Goal: Browse casually

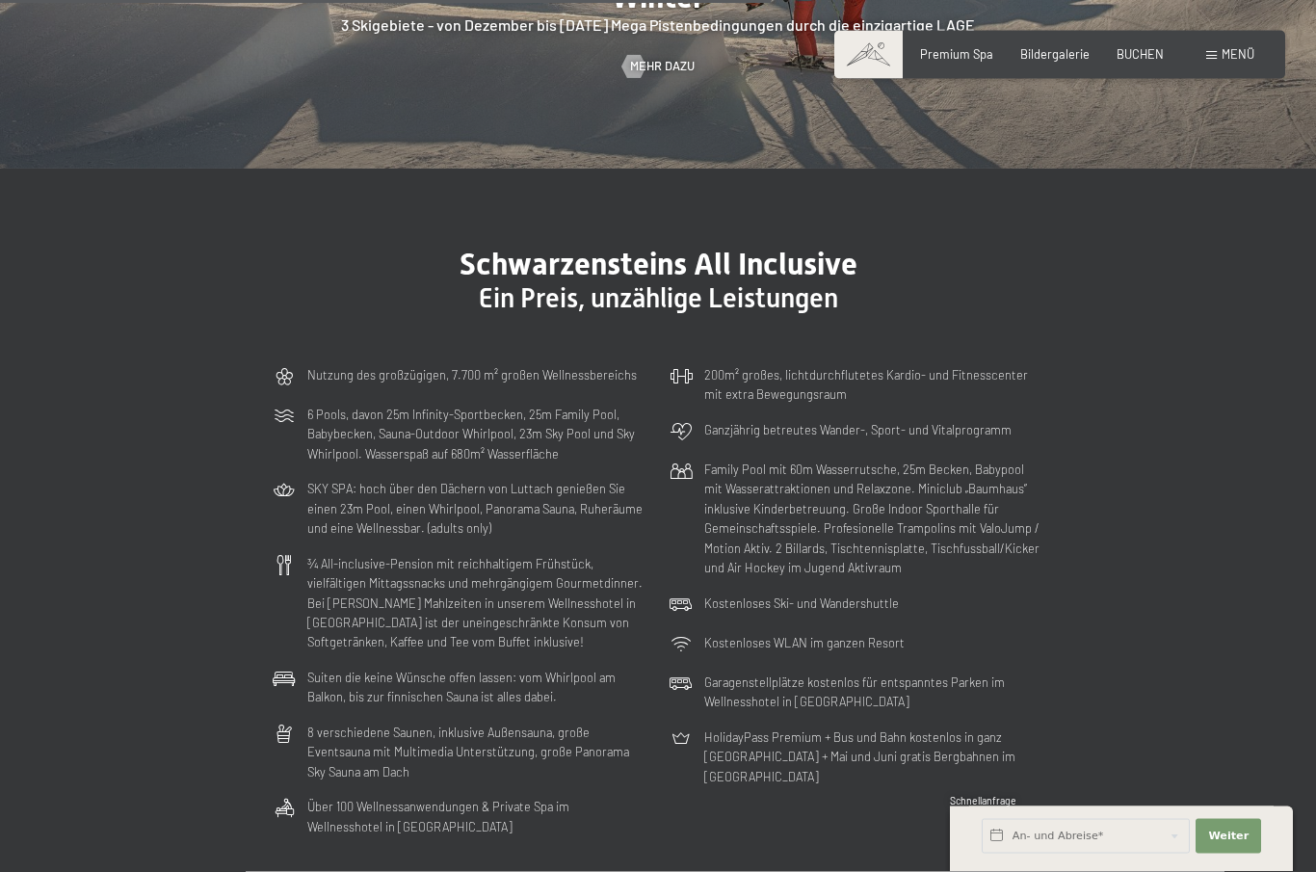
scroll to position [4348, 0]
click at [1239, 54] on span "Menü" at bounding box center [1238, 53] width 33 height 15
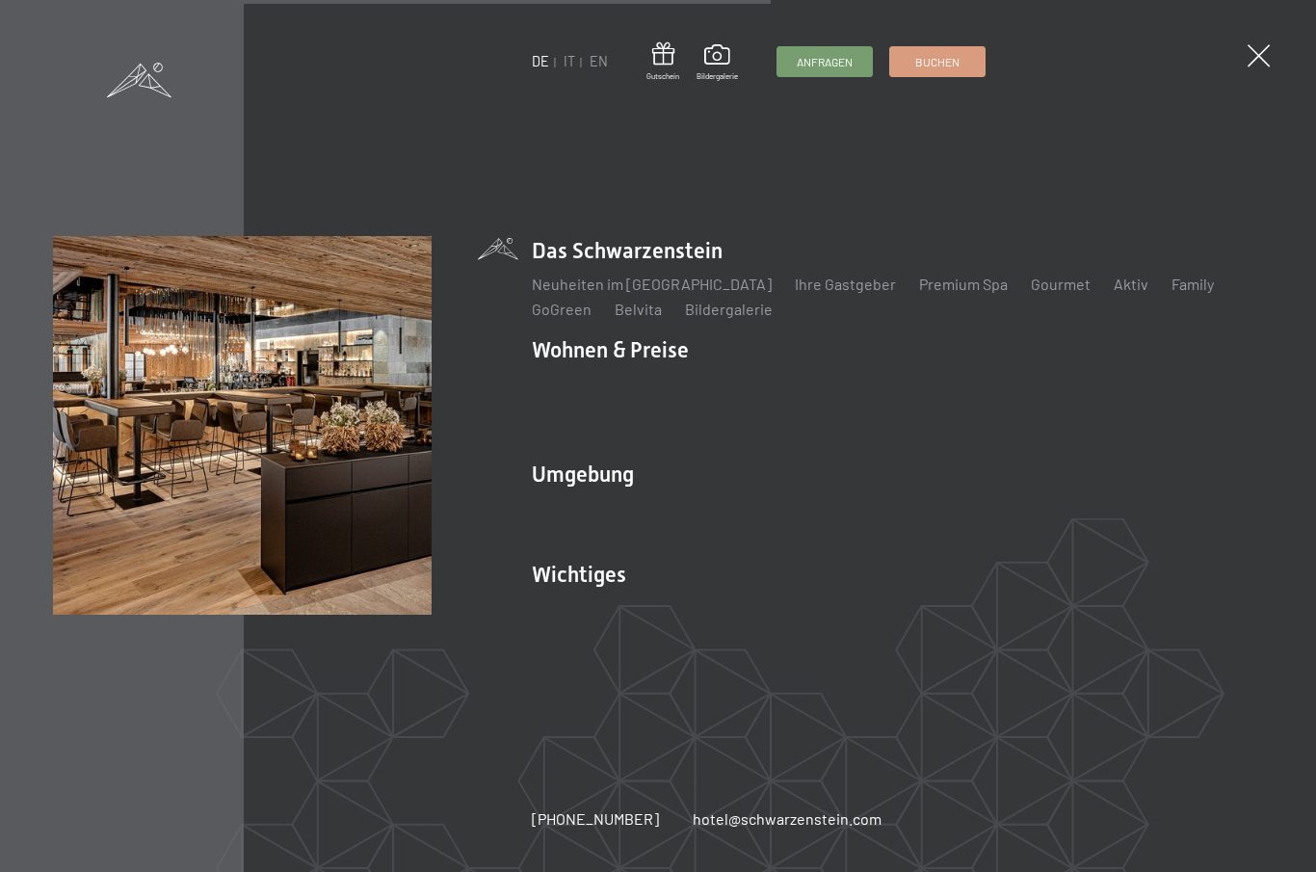
click at [797, 288] on link "Ihre Gastgeber" at bounding box center [845, 284] width 101 height 18
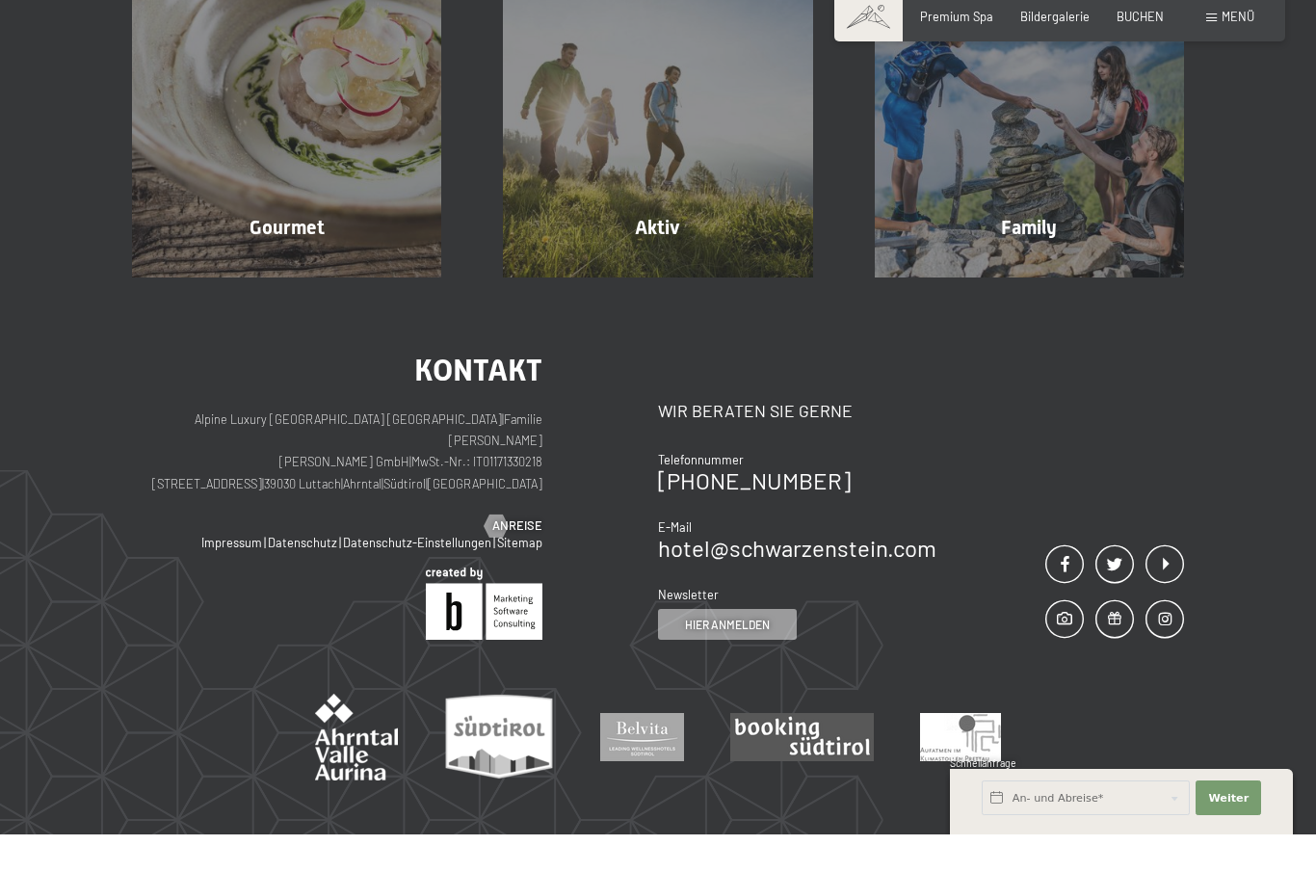
scroll to position [5228, 0]
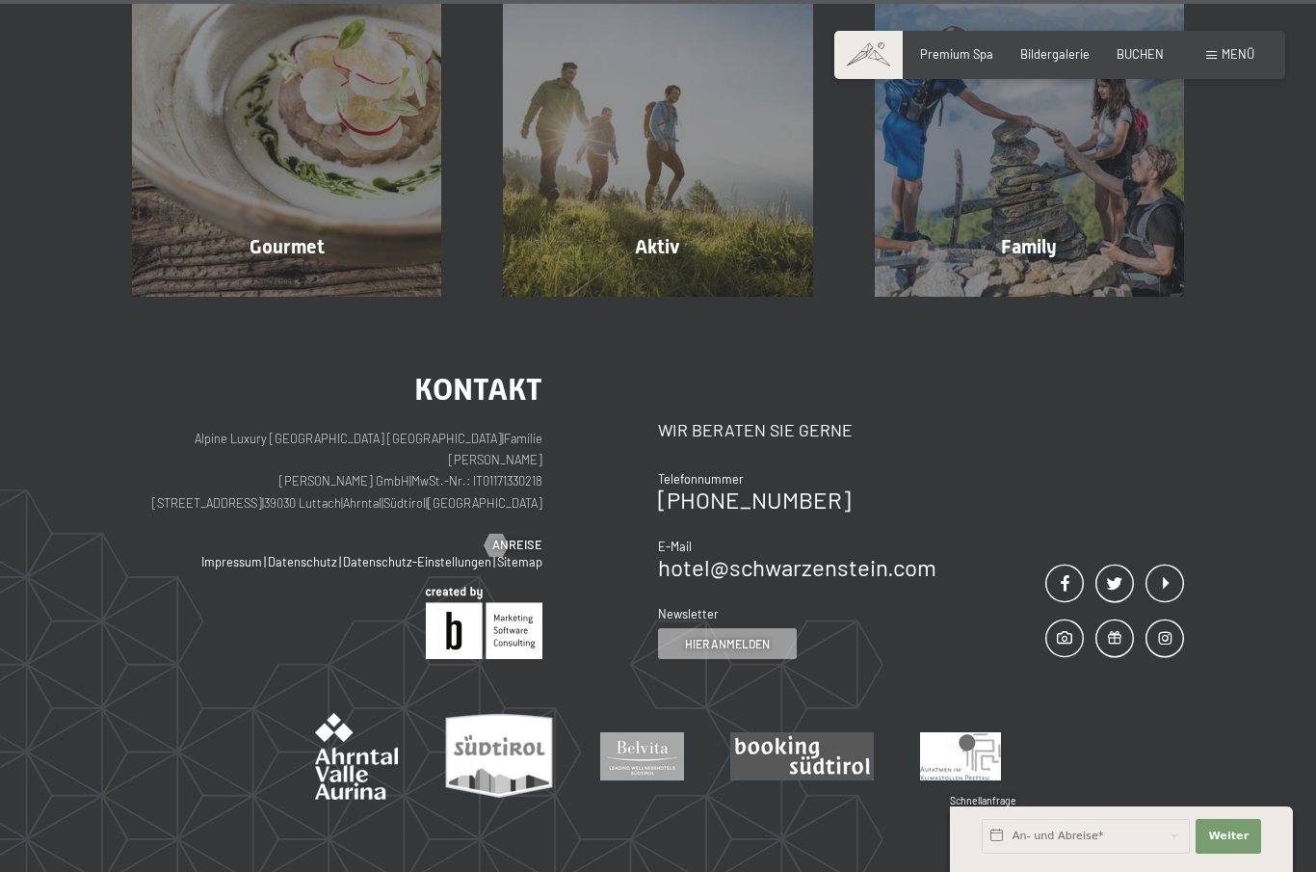
click at [238, 554] on link "Impressum" at bounding box center [231, 561] width 61 height 15
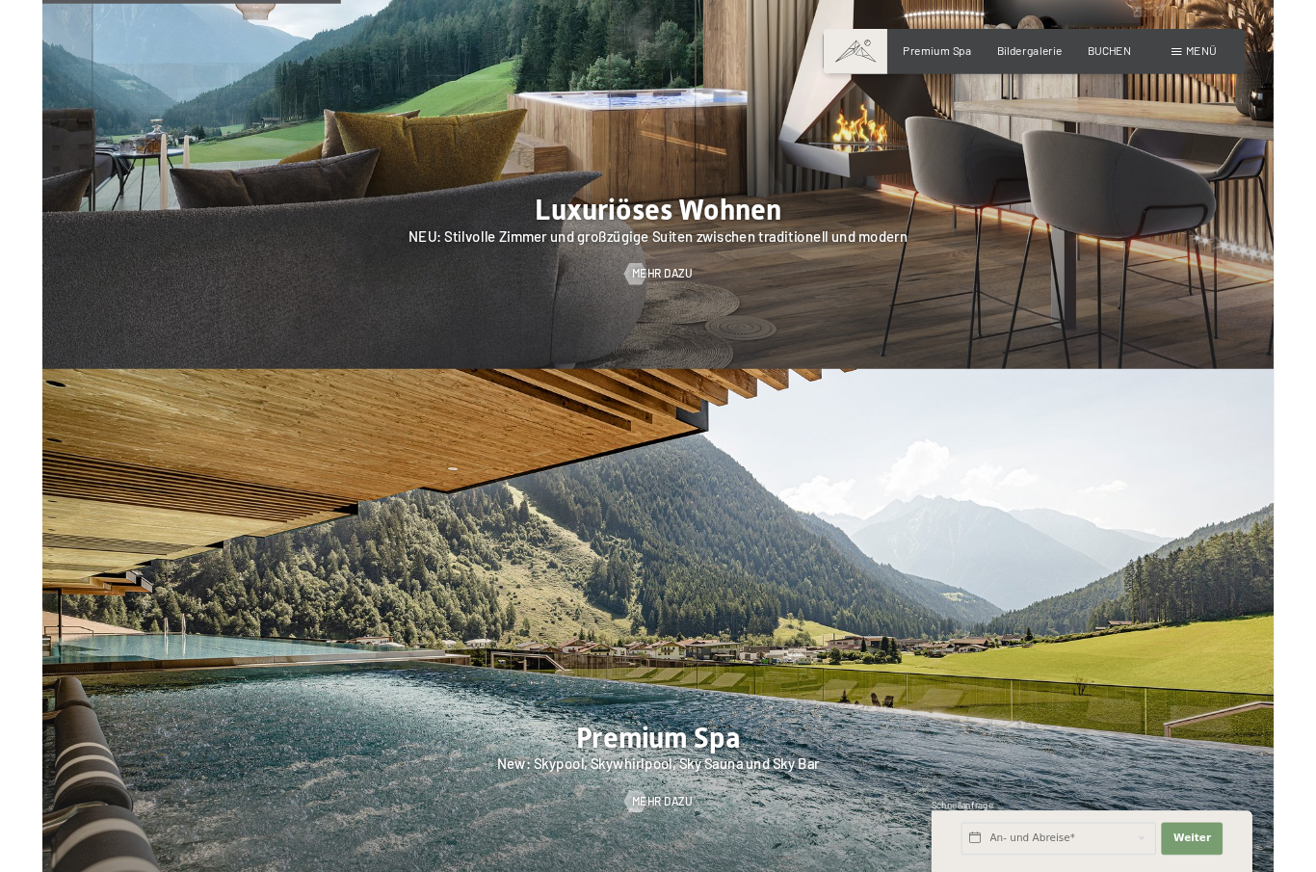
scroll to position [1989, 0]
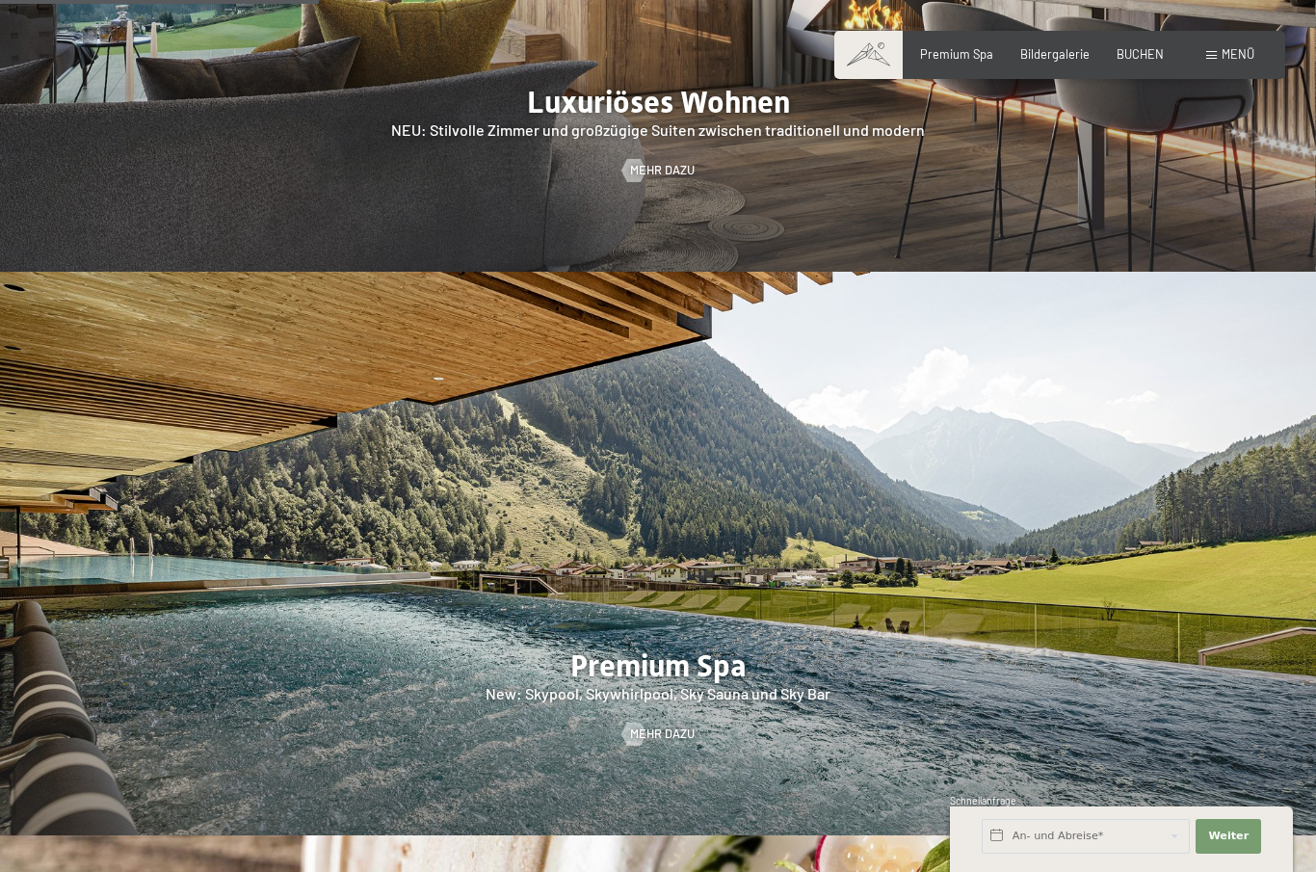
click at [659, 162] on span "Mehr dazu" at bounding box center [662, 170] width 65 height 17
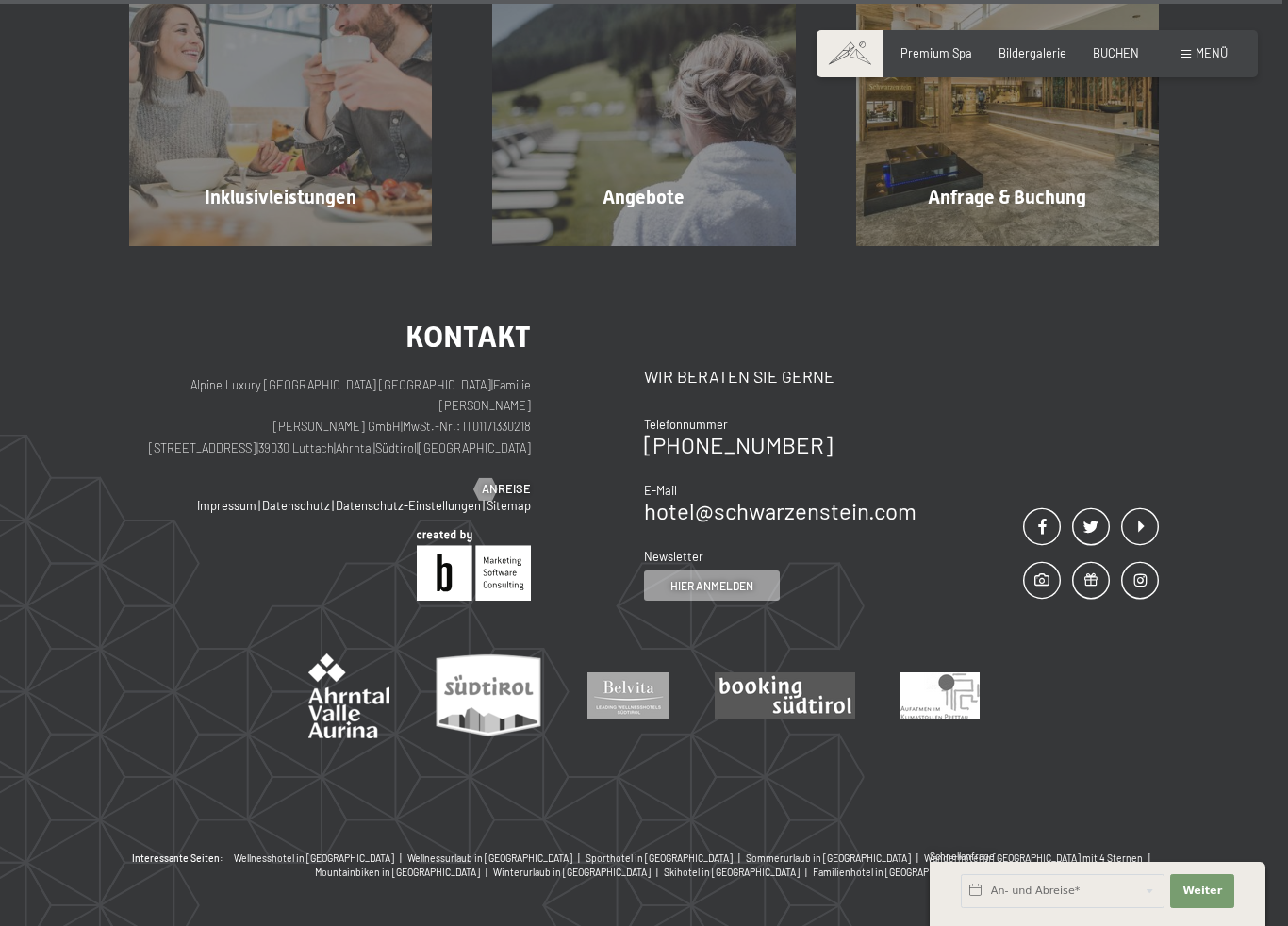
scroll to position [4555, 0]
click at [674, 811] on div "Kontakt Alpine Luxury SPA Resort SCHWARZENSTEIN | Familie Zimmerhofer Otmar Zim…" at bounding box center [644, 548] width 1288 height 606
click at [924, 852] on span "Wanderhotel in [GEOGRAPHIC_DATA] mit 4 Sternen" at bounding box center [1034, 857] width 219 height 12
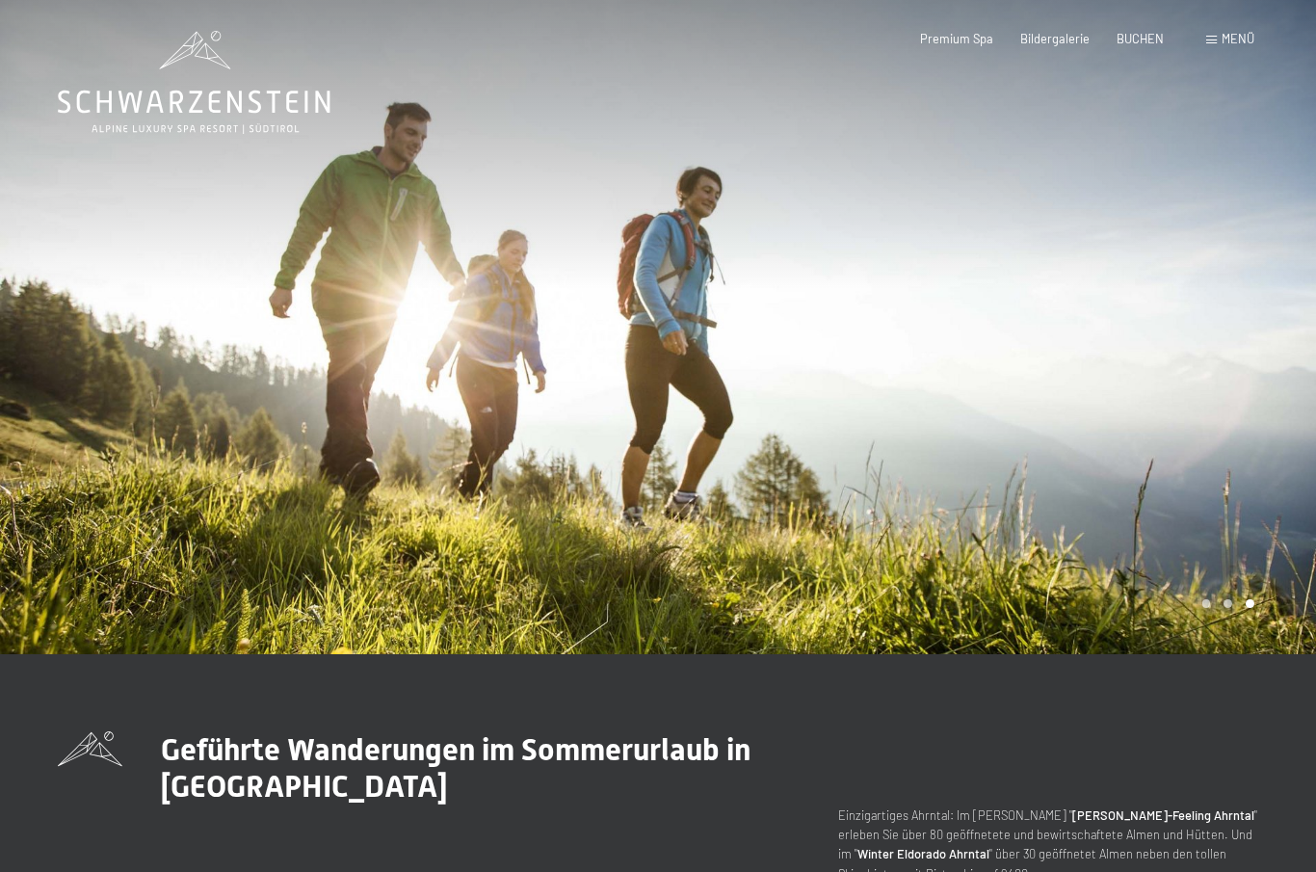
click at [193, 62] on icon at bounding box center [194, 82] width 273 height 103
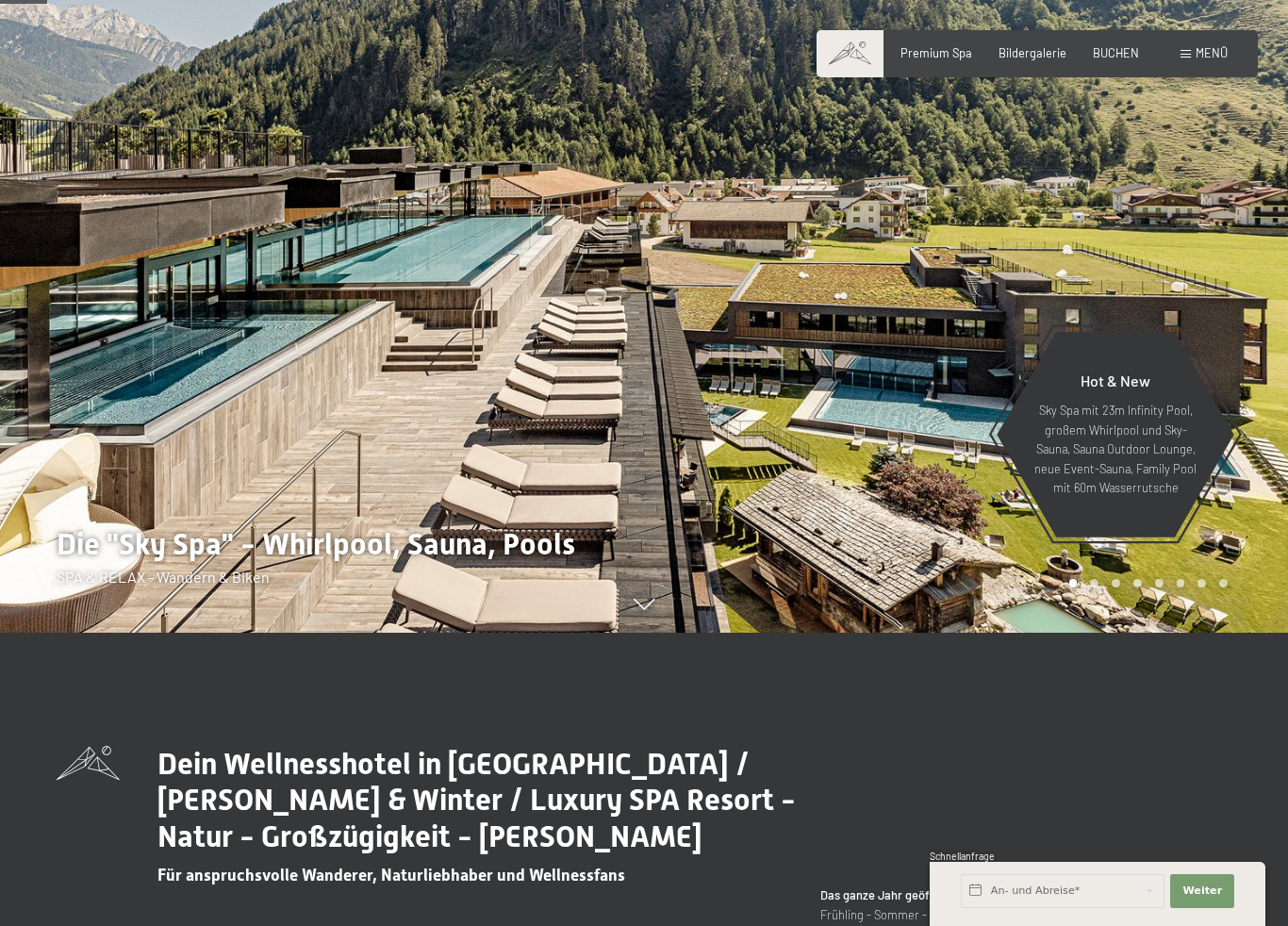
scroll to position [296, 0]
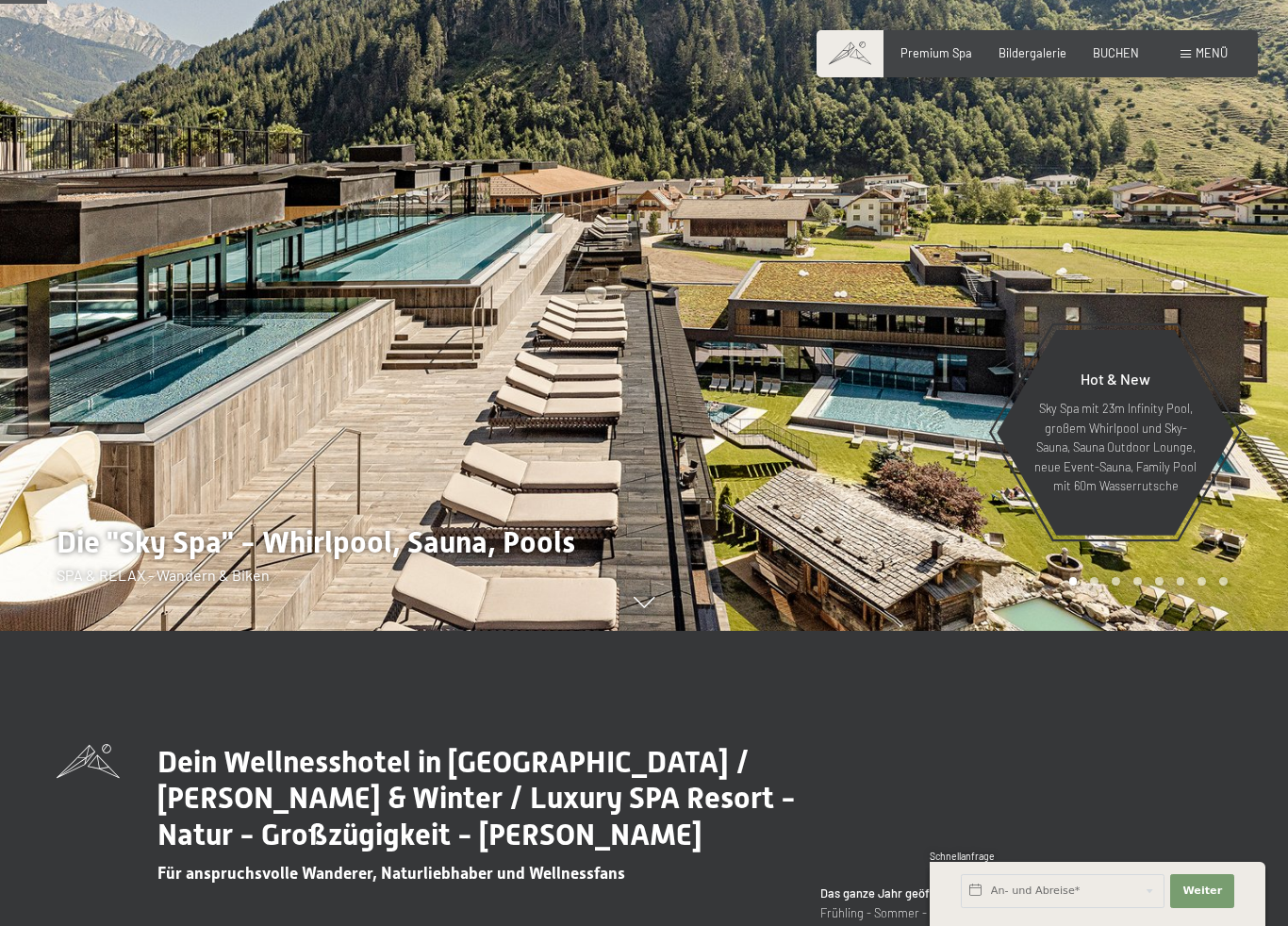
click at [1126, 398] on div "Hot & New" at bounding box center [1116, 385] width 164 height 29
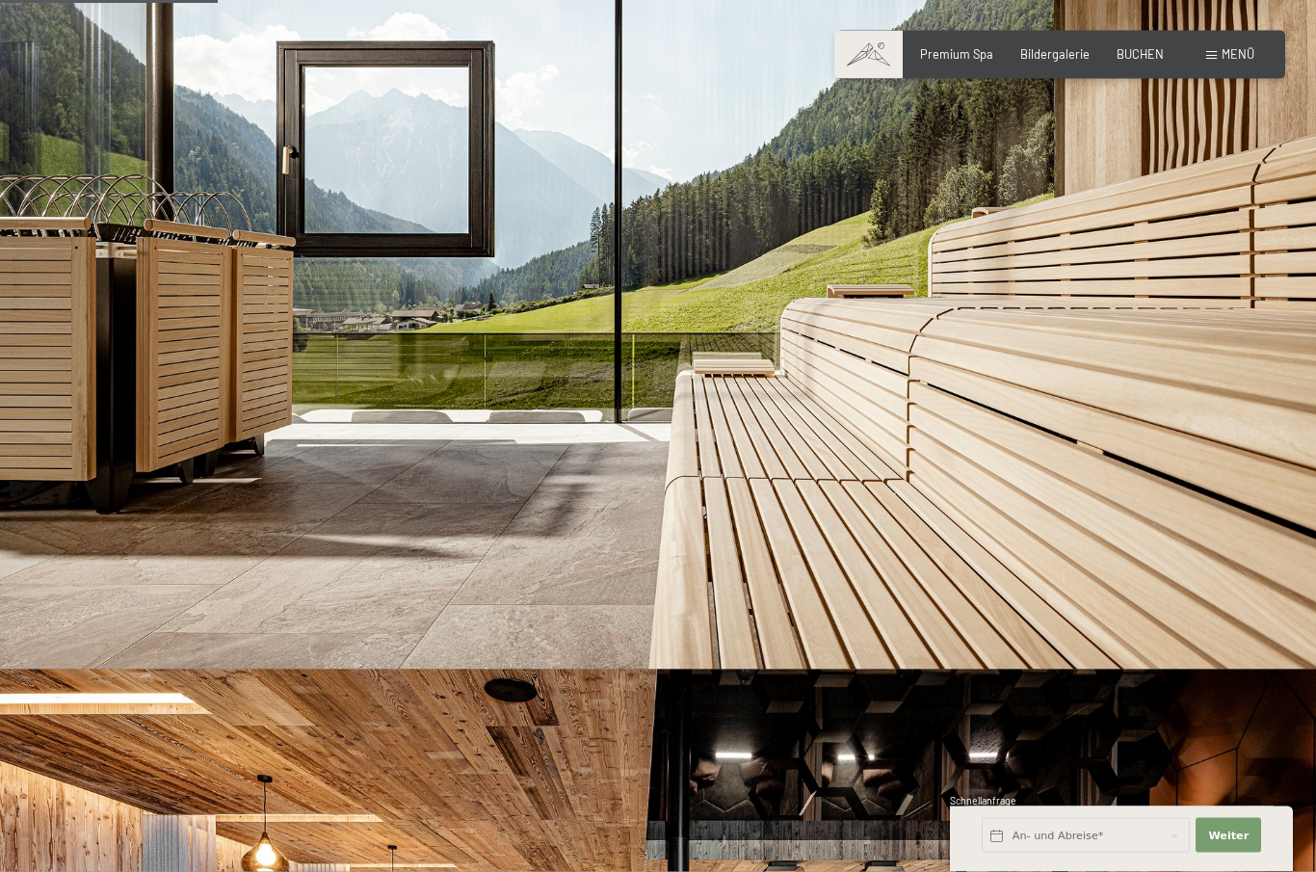
scroll to position [978, 0]
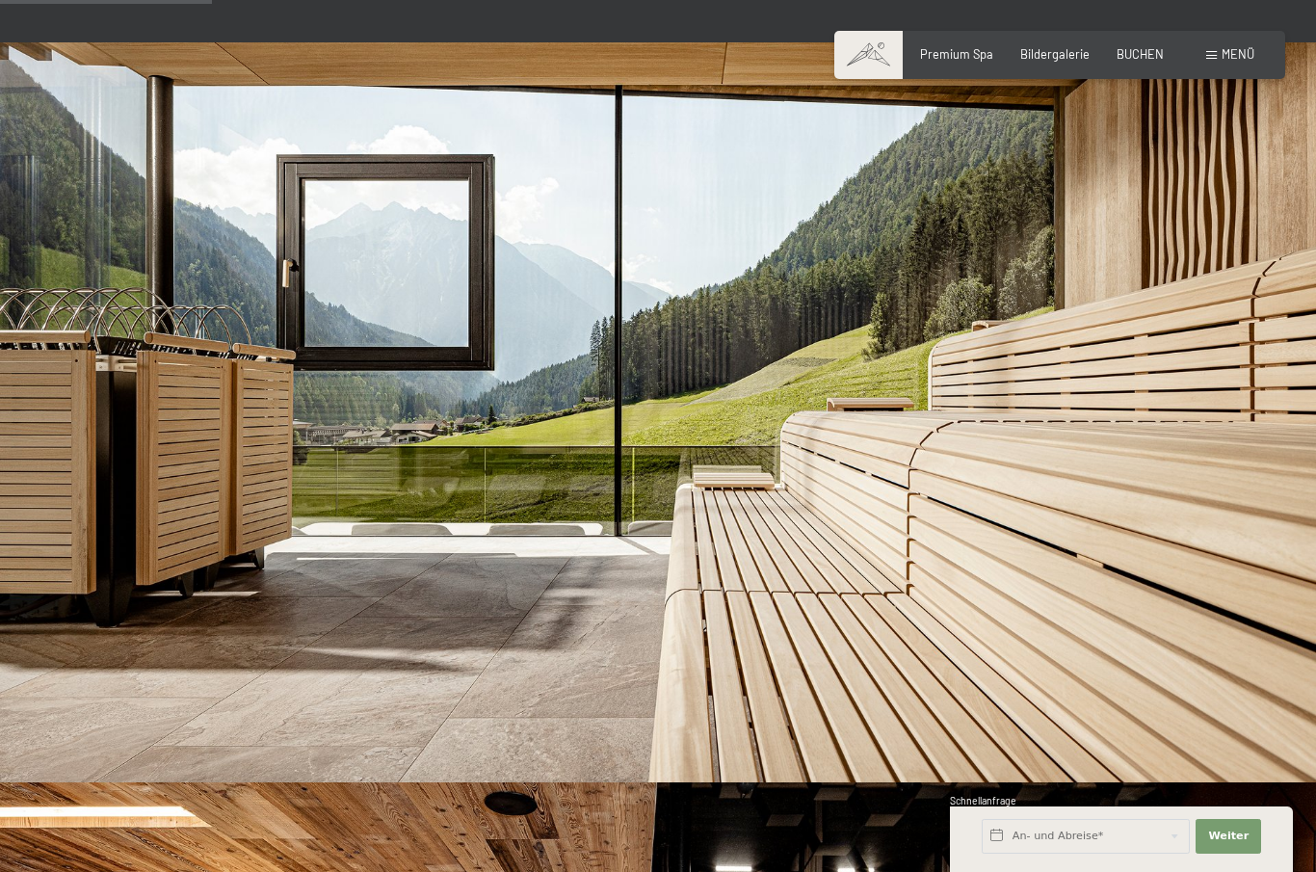
click at [1069, 58] on span "Bildergalerie" at bounding box center [1055, 53] width 69 height 15
